Goal: Task Accomplishment & Management: Use online tool/utility

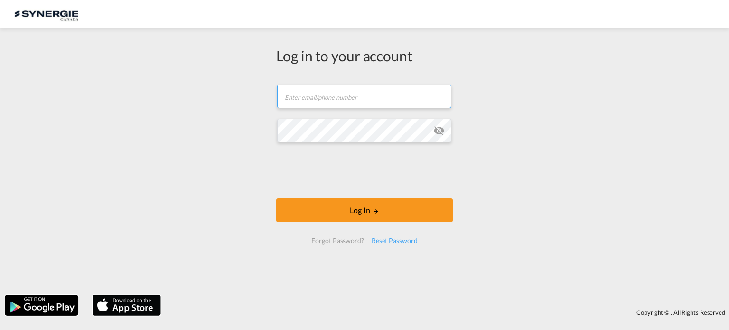
type input "[EMAIL_ADDRESS][DOMAIN_NAME]"
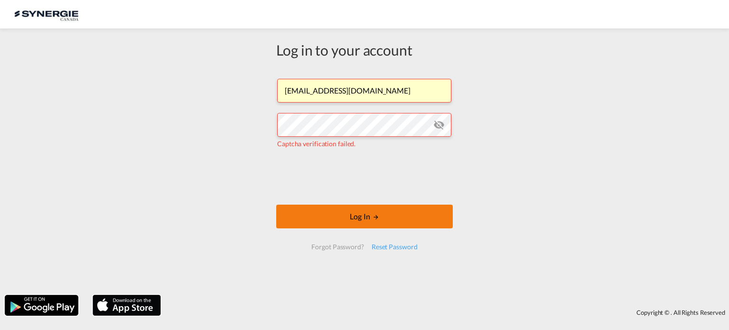
click at [335, 218] on button "Log In" at bounding box center [364, 217] width 177 height 24
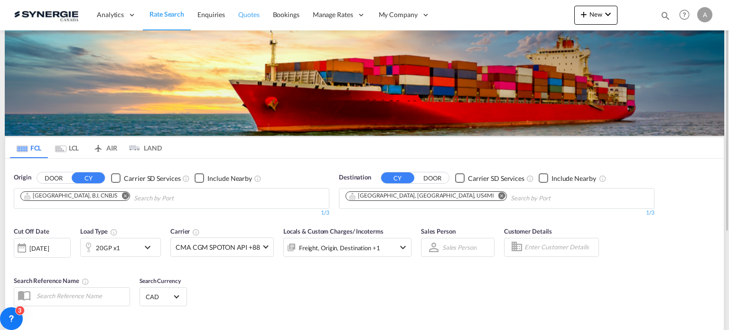
click at [239, 13] on span "Quotes" at bounding box center [248, 14] width 21 height 8
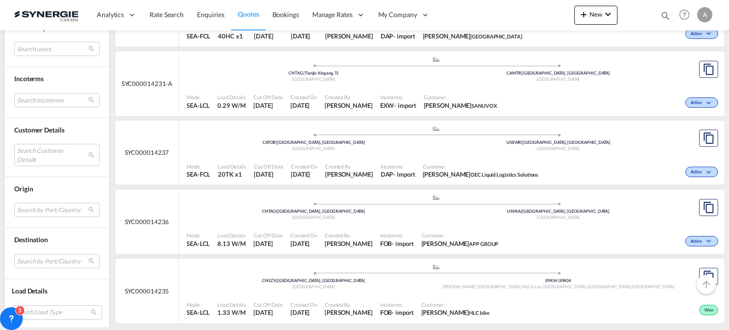
scroll to position [712, 0]
